Goal: Transaction & Acquisition: Purchase product/service

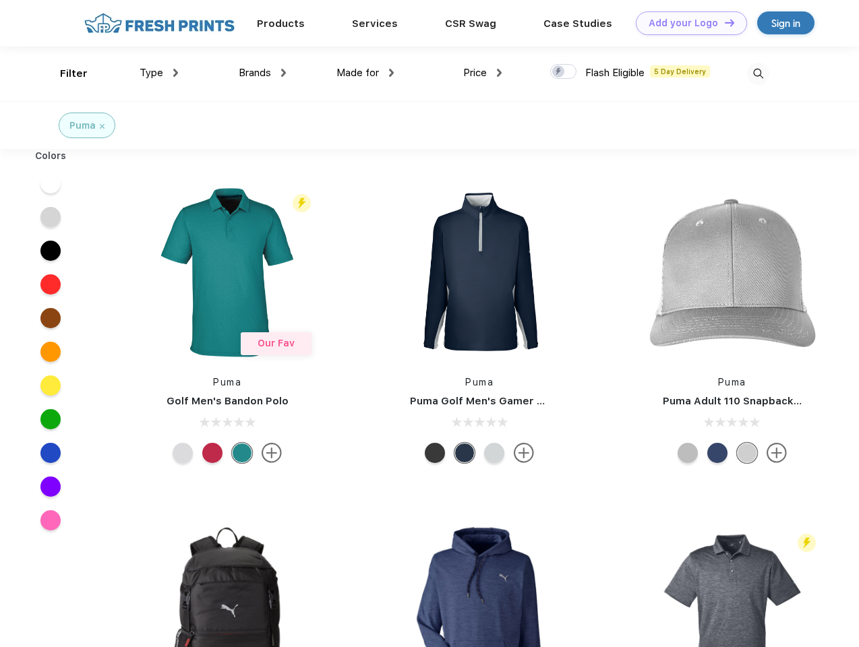
scroll to position [1, 0]
click at [686, 23] on link "Add your Logo Design Tool" at bounding box center [690, 23] width 111 height 24
click at [0, 0] on div "Design Tool" at bounding box center [0, 0] width 0 height 0
click at [723, 22] on link "Add your Logo Design Tool" at bounding box center [690, 23] width 111 height 24
click at [65, 73] on div "Filter" at bounding box center [74, 73] width 28 height 15
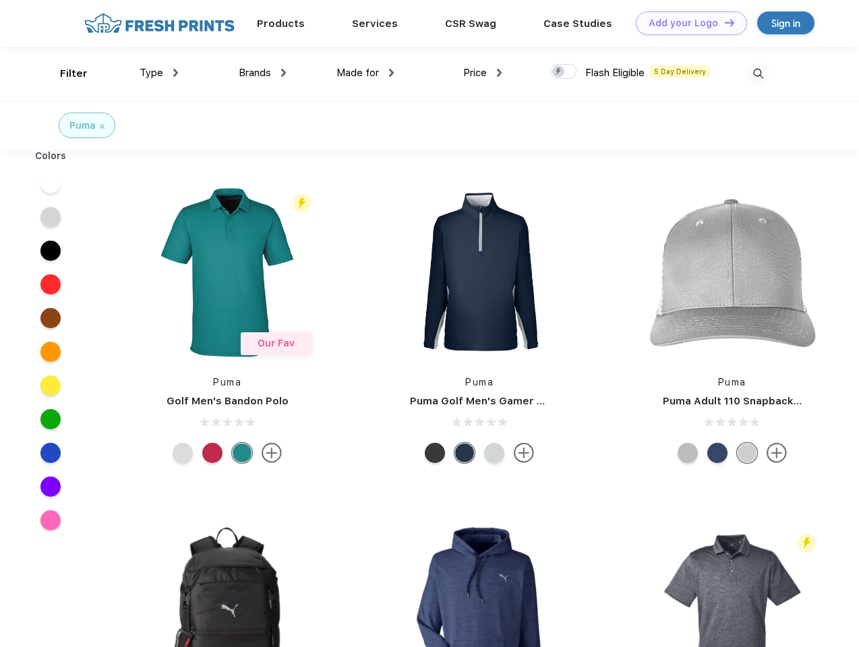
click at [159, 73] on span "Type" at bounding box center [151, 73] width 24 height 12
click at [262, 73] on span "Brands" at bounding box center [255, 73] width 32 height 12
click at [365, 73] on span "Made for" at bounding box center [357, 73] width 42 height 12
click at [482, 73] on span "Price" at bounding box center [475, 73] width 24 height 12
click at [563, 72] on div at bounding box center [563, 71] width 26 height 15
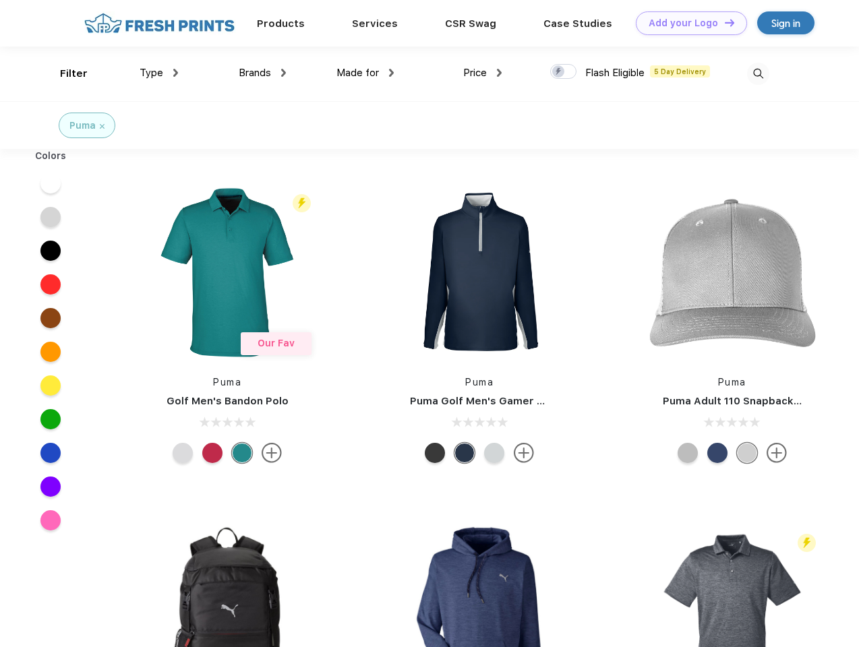
click at [559, 72] on input "checkbox" at bounding box center [554, 67] width 9 height 9
click at [757, 73] on img at bounding box center [758, 74] width 22 height 22
